Goal: Check status: Check status

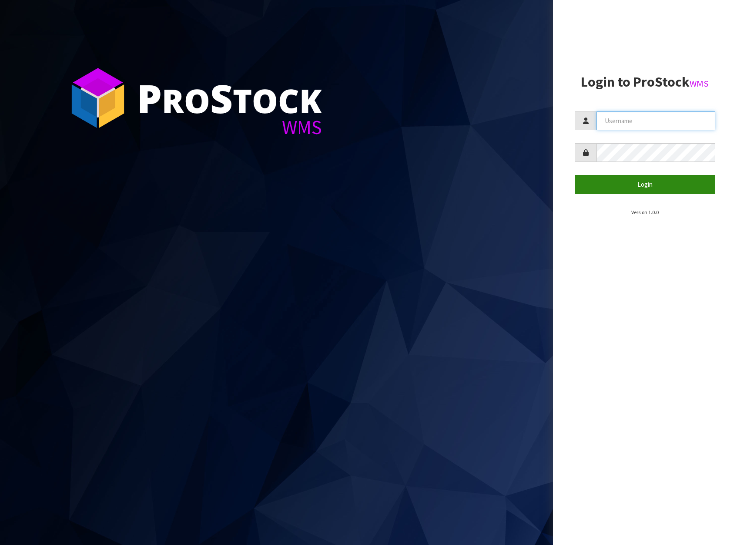
type input "[EMAIL_ADDRESS][DOMAIN_NAME]"
click at [669, 183] on button "Login" at bounding box center [645, 184] width 141 height 19
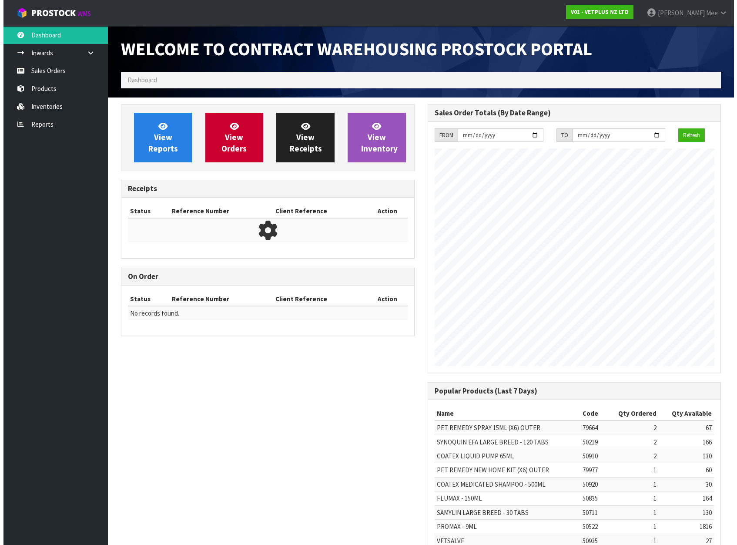
scroll to position [483, 306]
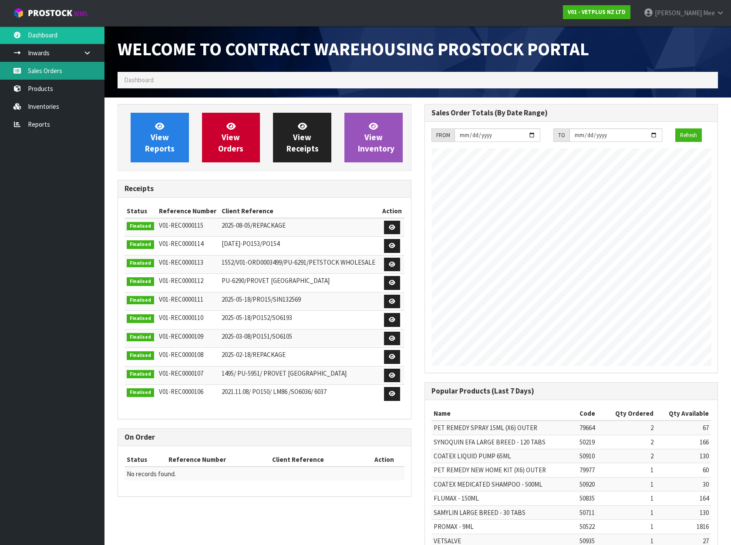
click at [29, 71] on link "Sales Orders" at bounding box center [52, 71] width 104 height 18
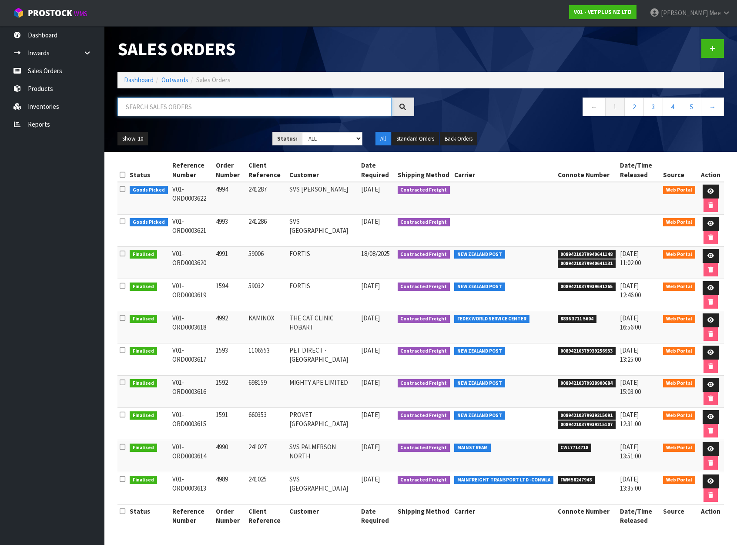
drag, startPoint x: 150, startPoint y: 111, endPoint x: 238, endPoint y: 110, distance: 87.9
click at [150, 111] on input "text" at bounding box center [255, 106] width 274 height 19
type input "4975"
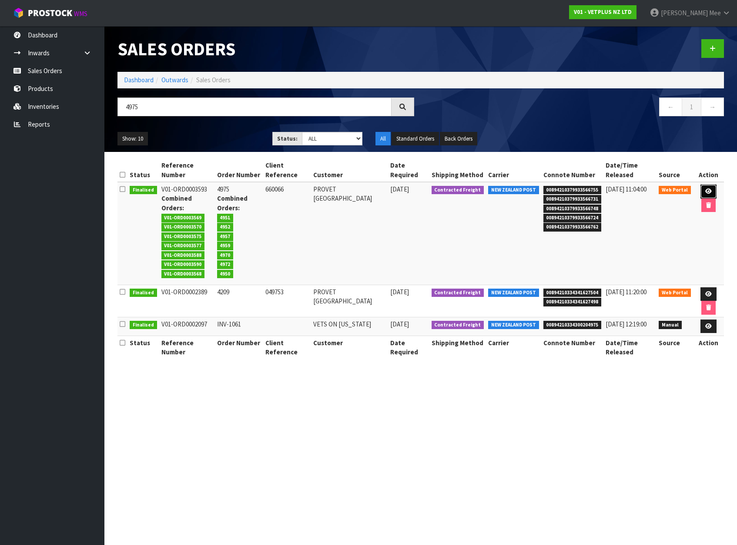
click at [707, 191] on icon at bounding box center [709, 191] width 7 height 6
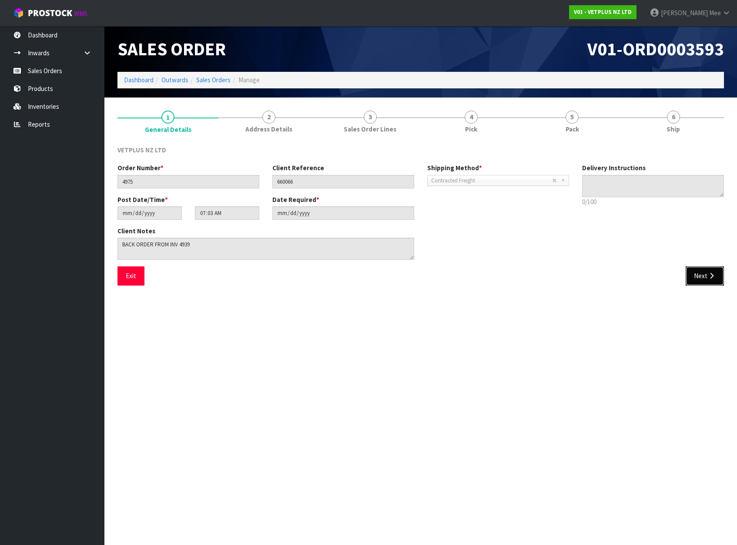
click at [718, 274] on button "Next" at bounding box center [705, 275] width 38 height 19
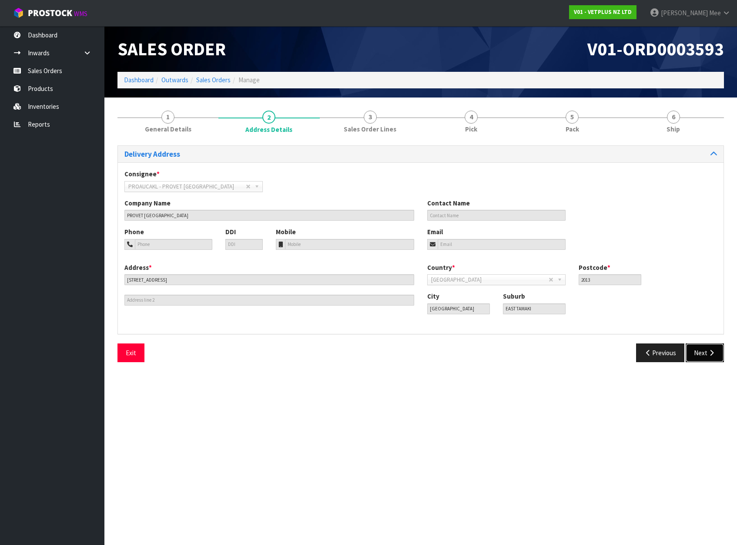
click at [697, 356] on button "Next" at bounding box center [705, 352] width 38 height 19
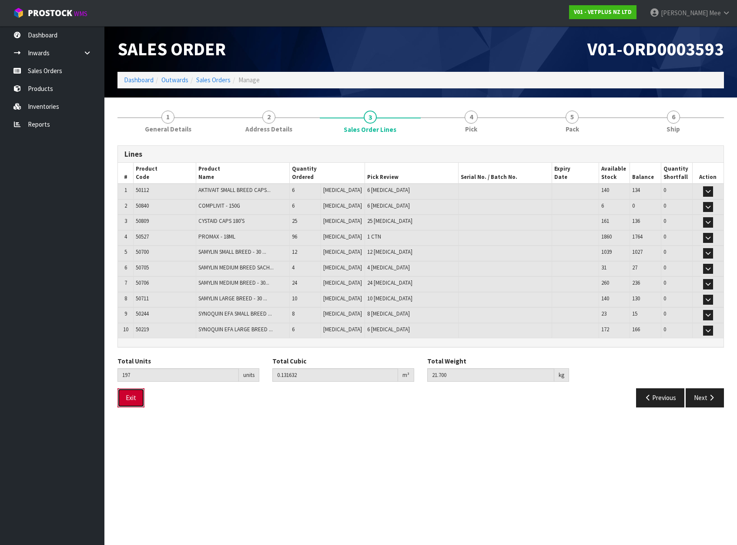
click at [128, 392] on button "Exit" at bounding box center [131, 397] width 27 height 19
